Goal: Task Accomplishment & Management: Use online tool/utility

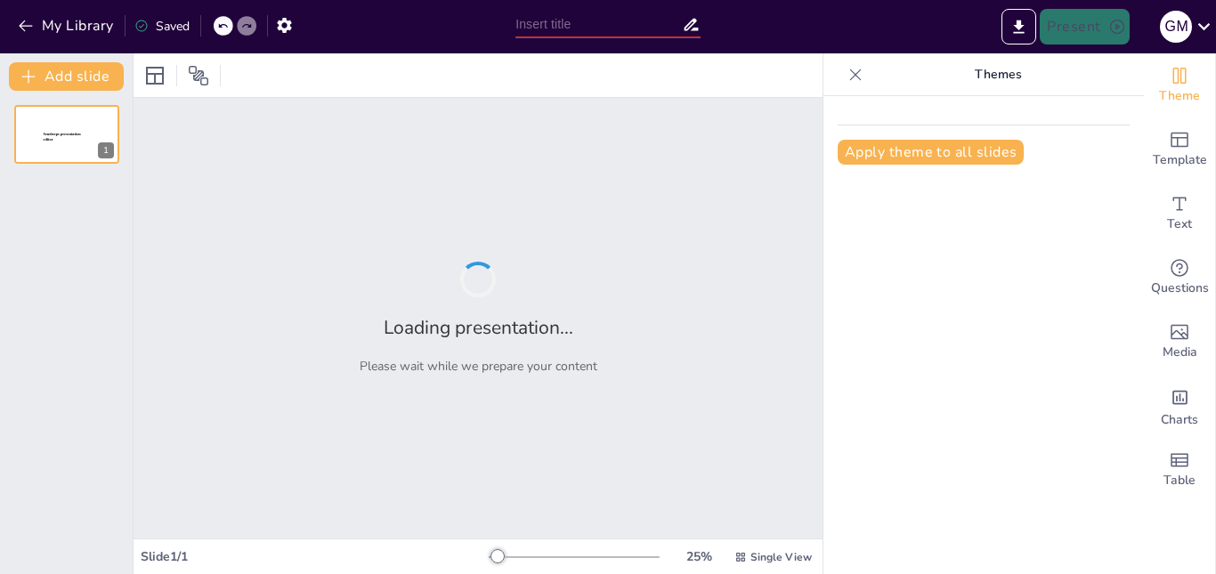
type input "Análisis de Conectores Discursivos de Causa en la Comunicación Efectiva"
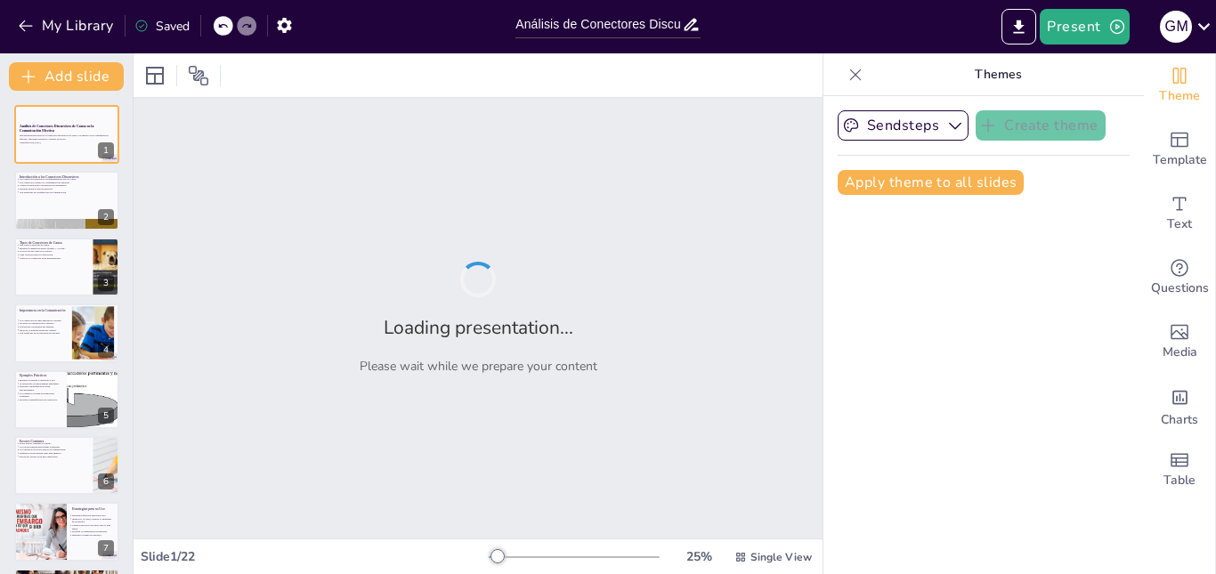
drag, startPoint x: 352, startPoint y: 34, endPoint x: 361, endPoint y: 36, distance: 10.0
click at [352, 34] on div "My Library Saved" at bounding box center [253, 25] width 507 height 32
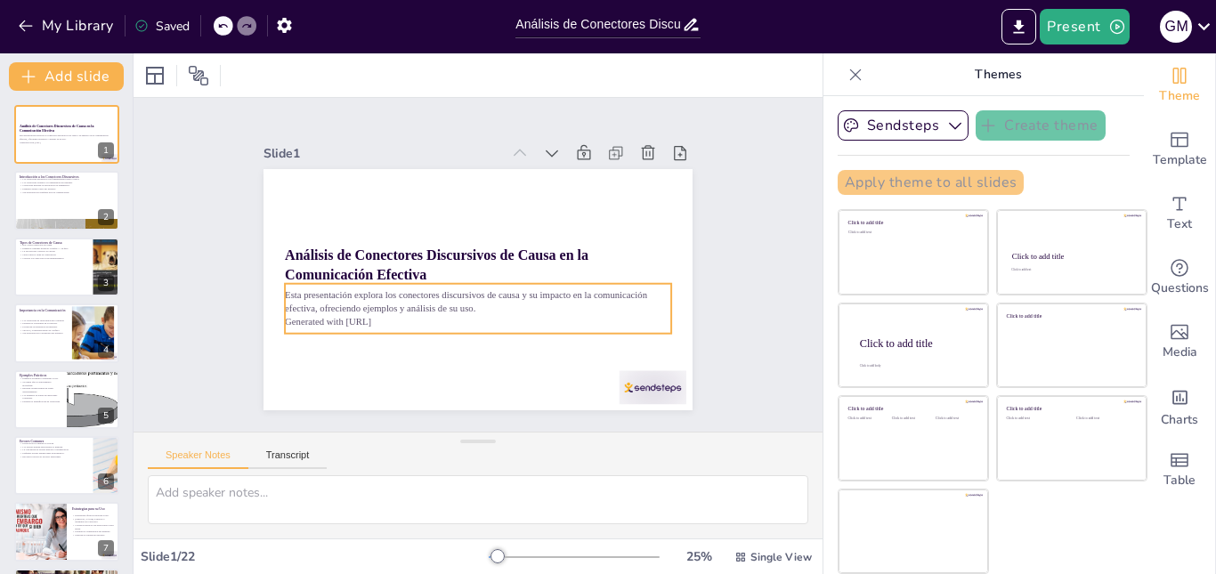
checkbox input "true"
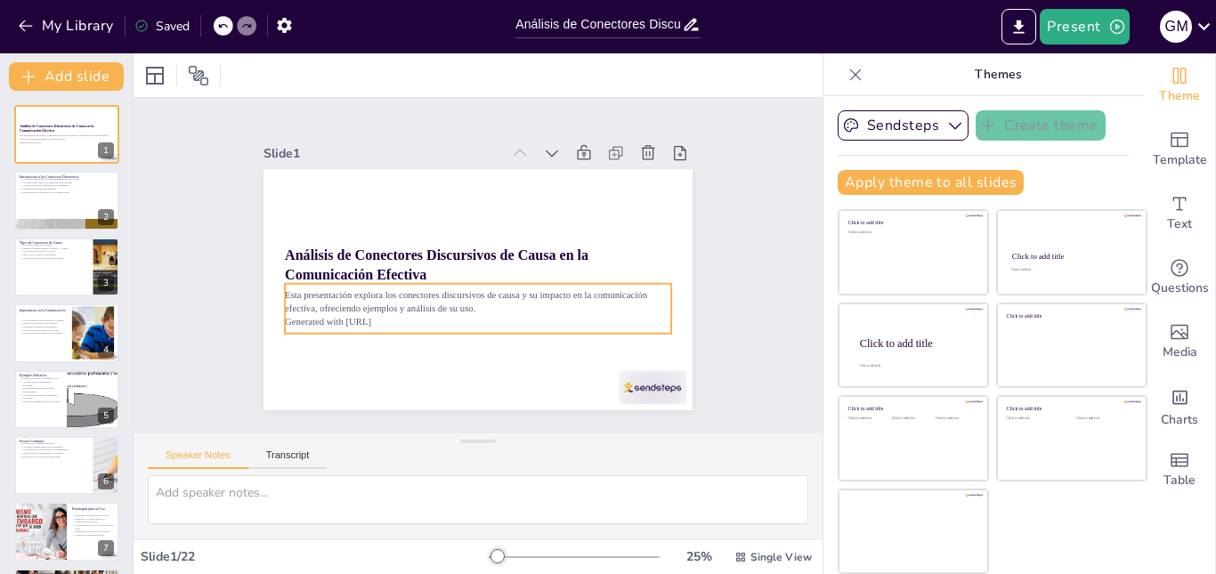
checkbox input "true"
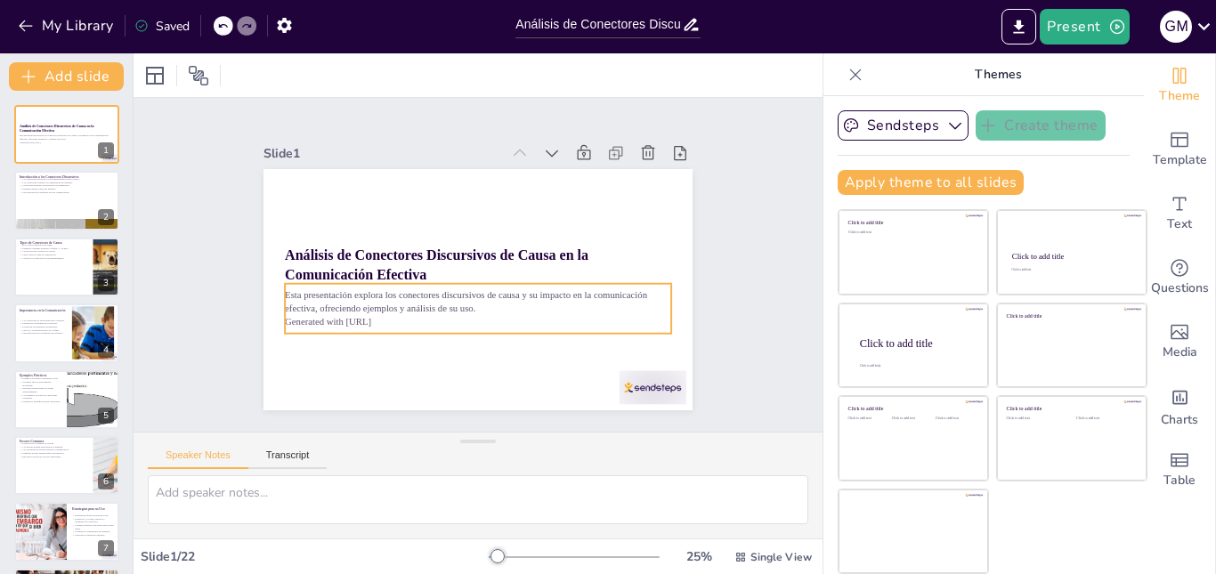
checkbox input "true"
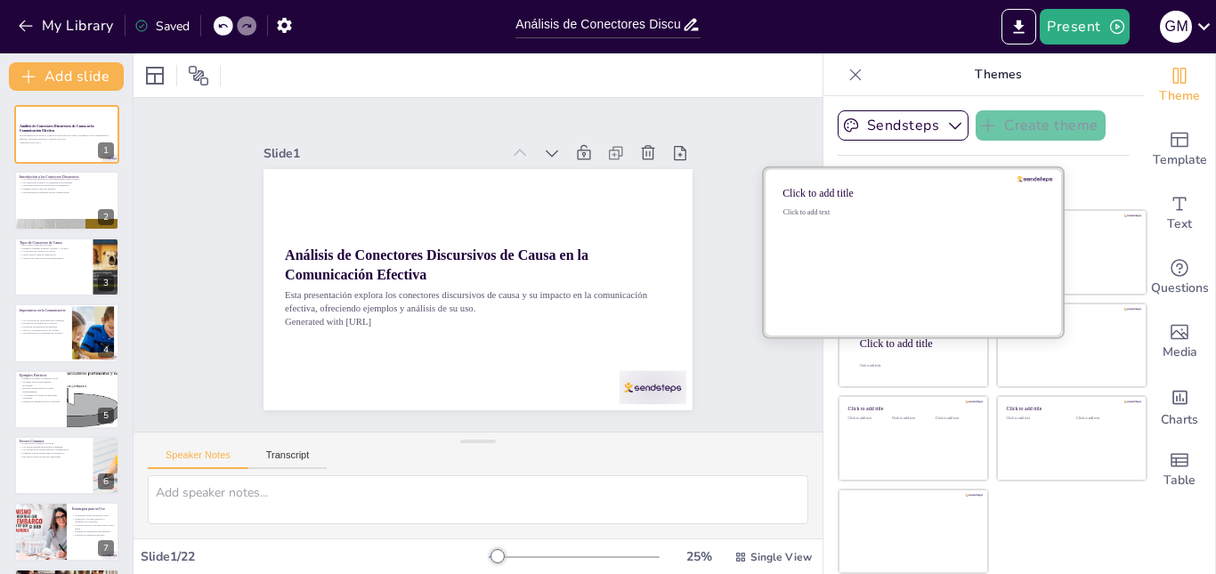
checkbox input "true"
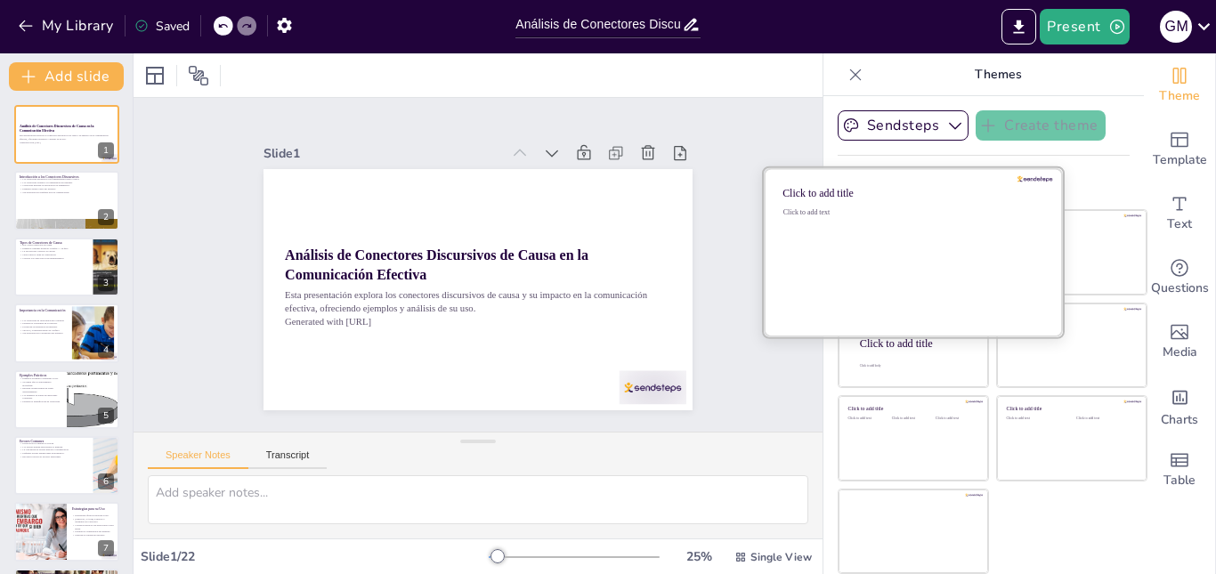
checkbox input "true"
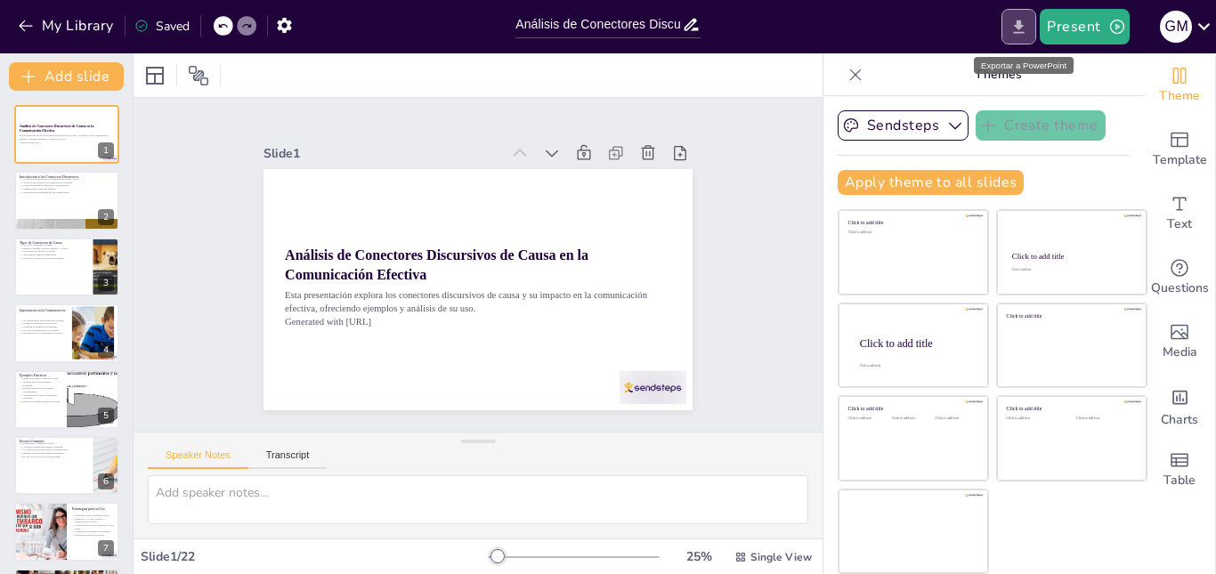
click at [1020, 26] on icon "Export to PowerPoint" at bounding box center [1019, 26] width 11 height 13
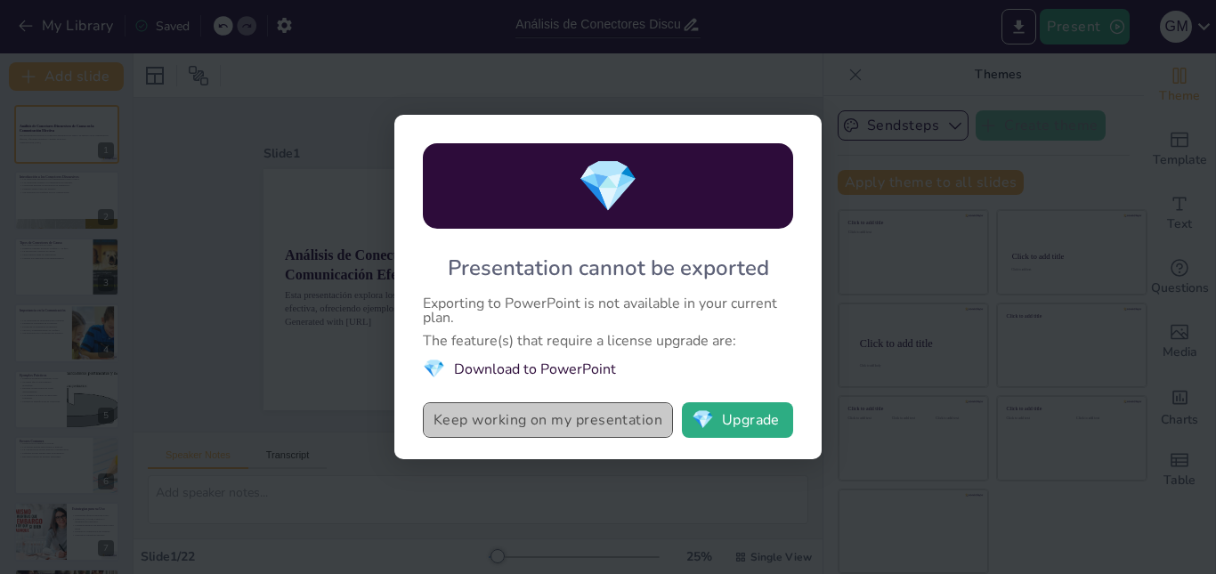
click at [603, 423] on button "Keep working on my presentation" at bounding box center [548, 420] width 250 height 36
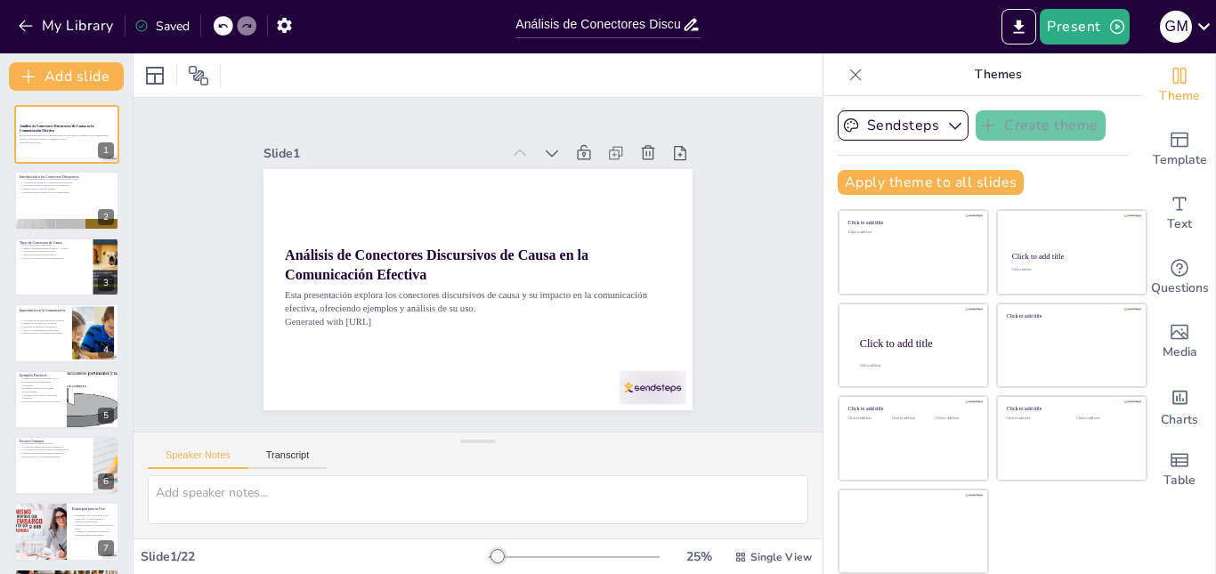
checkbox input "true"
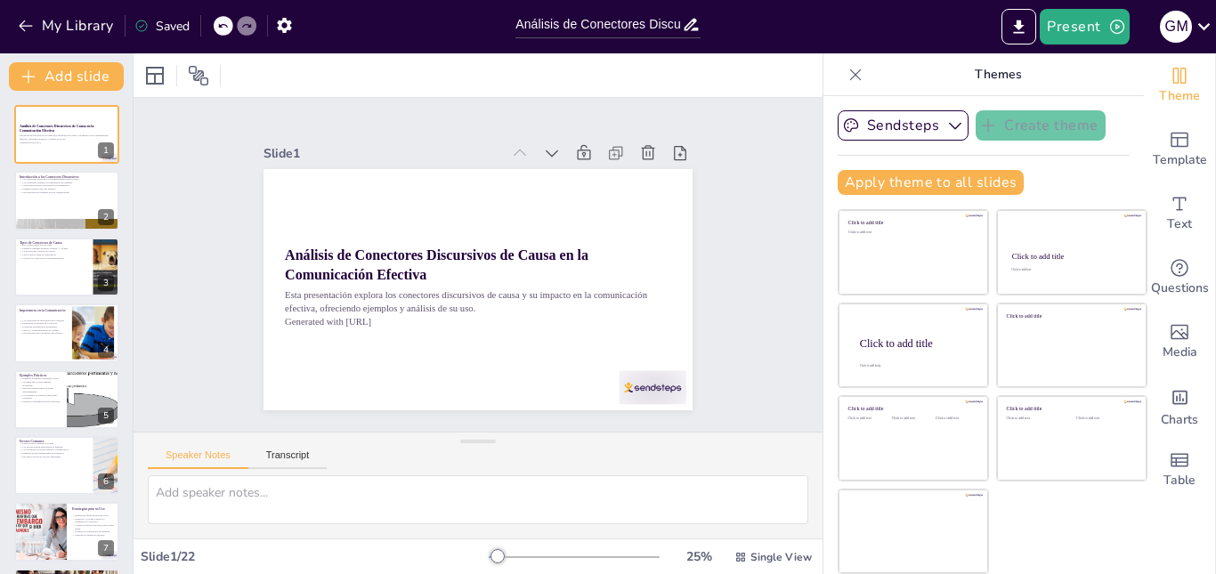
checkbox input "true"
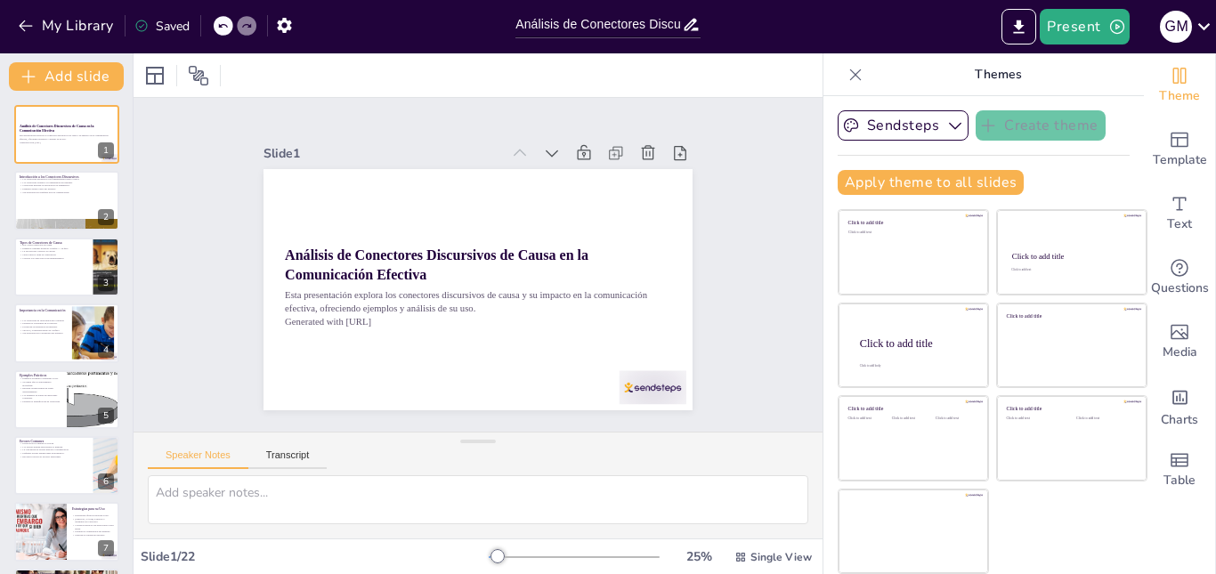
checkbox input "true"
